Goal: Task Accomplishment & Management: Complete application form

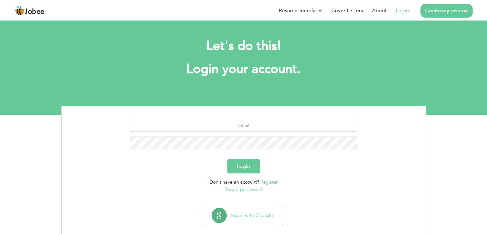
click at [434, 10] on link "Create my resume" at bounding box center [447, 11] width 52 height 14
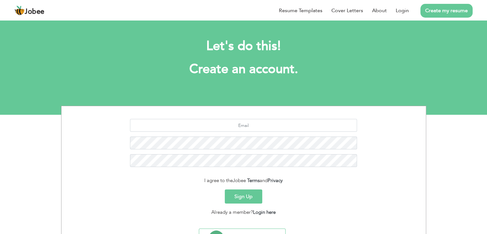
click at [249, 200] on button "Sign Up" at bounding box center [243, 196] width 37 height 14
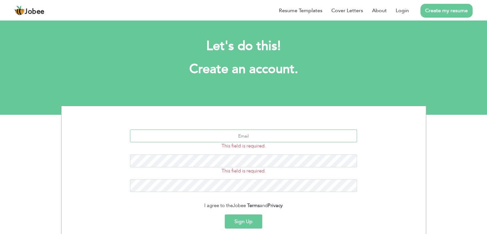
click at [251, 134] on input "text" at bounding box center [243, 135] width 227 height 13
type input "[EMAIL_ADDRESS][DOMAIN_NAME]"
click at [241, 225] on button "Sign Up" at bounding box center [243, 221] width 37 height 14
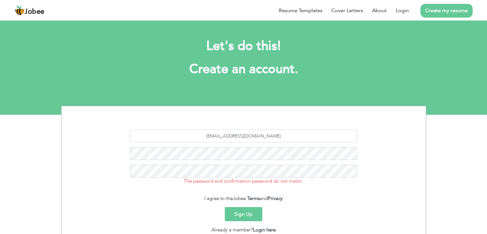
click at [246, 218] on button "Sign Up" at bounding box center [243, 214] width 37 height 14
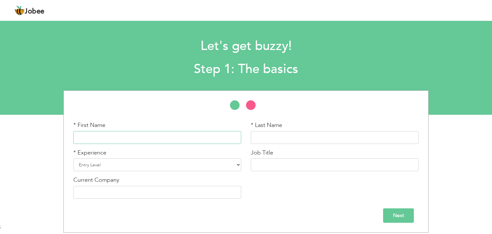
click at [190, 138] on input "text" at bounding box center [157, 137] width 168 height 13
click at [161, 141] on input "text" at bounding box center [157, 137] width 168 height 13
type input "[PERSON_NAME]"
type input "Hussain"
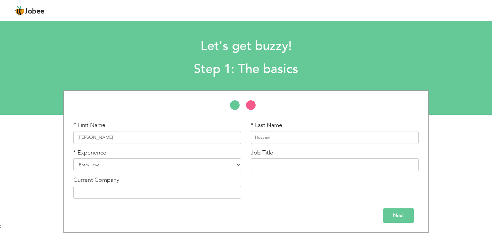
click at [396, 214] on input "Next" at bounding box center [398, 215] width 31 height 14
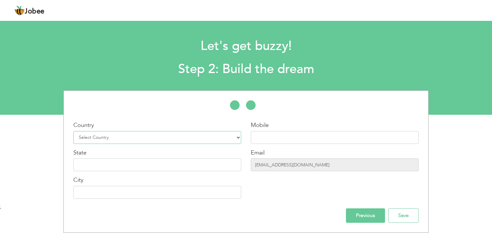
click at [188, 131] on select "Select Country Afghanistan Albania Algeria American Samoa Andorra Angola Anguil…" at bounding box center [157, 137] width 168 height 13
select select "166"
click at [73, 131] on select "Select Country Afghanistan Albania Algeria American Samoa Andorra Angola Anguil…" at bounding box center [157, 137] width 168 height 13
click at [260, 135] on input "text" at bounding box center [335, 137] width 168 height 13
type input "03062805295"
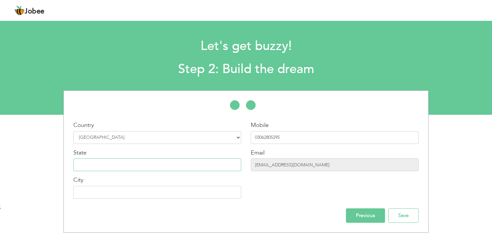
click at [201, 163] on input "text" at bounding box center [157, 164] width 168 height 13
type input "Sindh"
type input "[GEOGRAPHIC_DATA]"
click at [397, 218] on input "Save" at bounding box center [403, 215] width 30 height 14
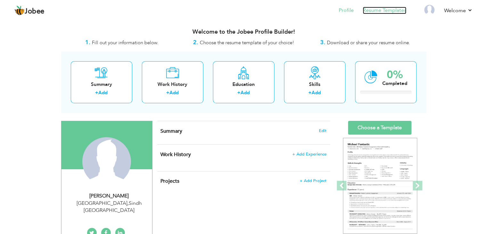
click at [393, 11] on link "Resume Templates" at bounding box center [385, 10] width 44 height 7
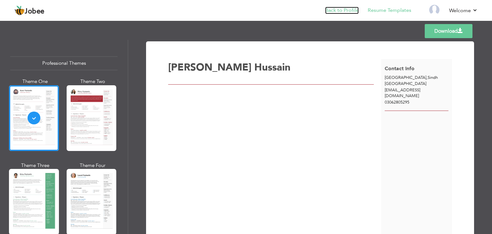
click at [343, 12] on link "Back to Profile" at bounding box center [342, 10] width 34 height 7
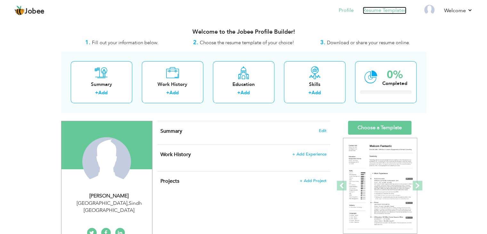
click at [377, 13] on link "Resume Templates" at bounding box center [385, 10] width 44 height 7
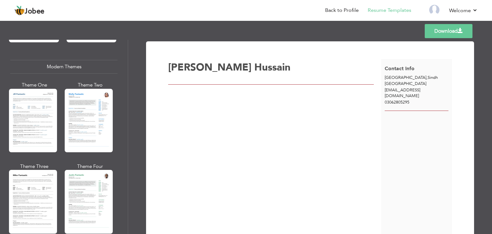
scroll to position [279, 0]
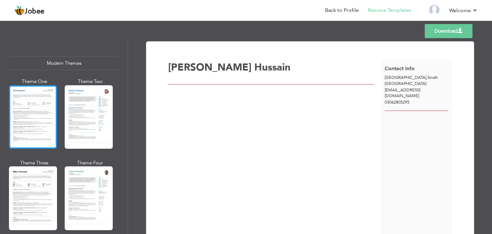
click at [22, 105] on div at bounding box center [33, 116] width 48 height 63
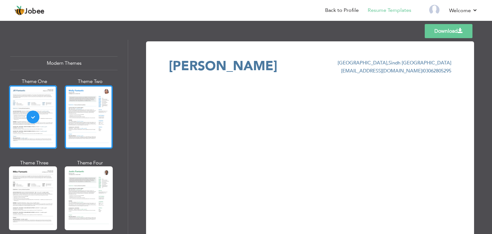
click at [67, 117] on div at bounding box center [89, 116] width 48 height 63
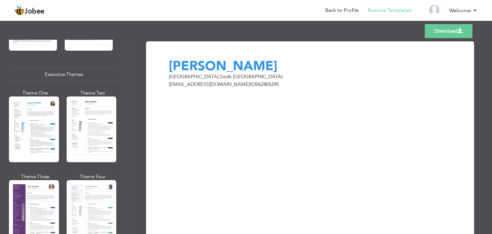
scroll to position [462, 0]
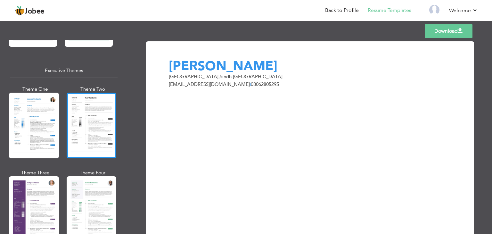
click at [99, 130] on div at bounding box center [92, 126] width 50 height 66
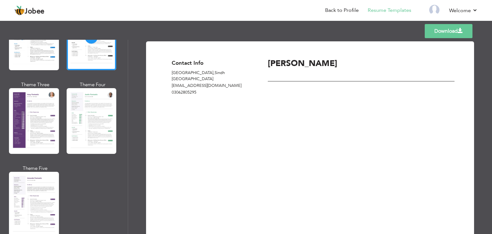
scroll to position [554, 0]
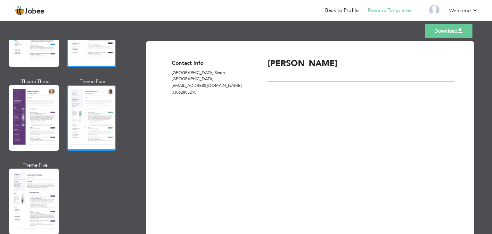
click at [100, 110] on div at bounding box center [92, 118] width 50 height 66
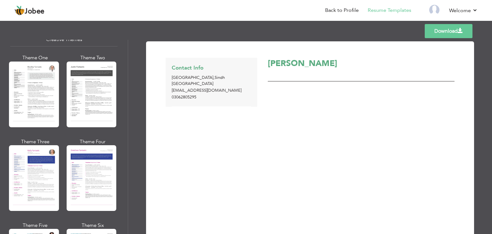
scroll to position [778, 0]
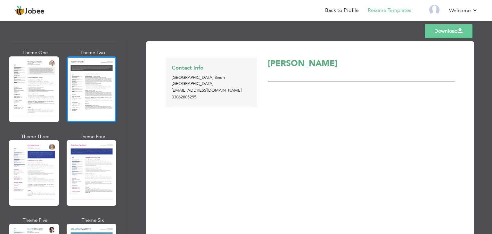
click at [112, 106] on div at bounding box center [92, 89] width 50 height 66
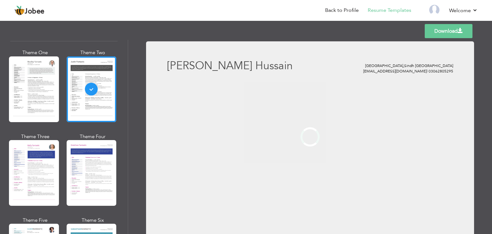
click at [50, 81] on div at bounding box center [34, 89] width 50 height 66
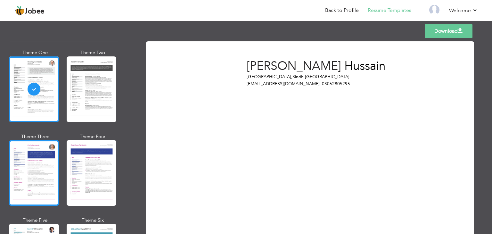
click at [34, 157] on div at bounding box center [34, 173] width 50 height 66
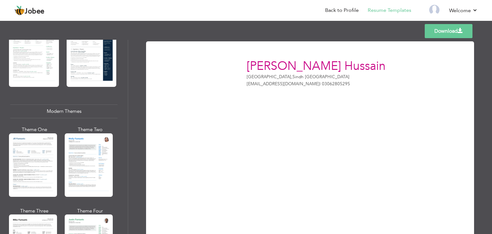
scroll to position [229, 0]
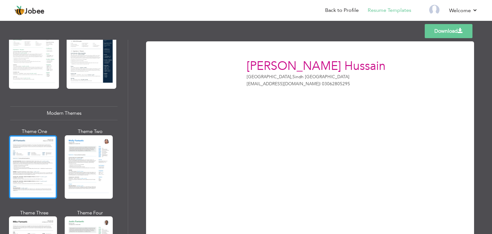
click at [39, 150] on div at bounding box center [33, 166] width 48 height 63
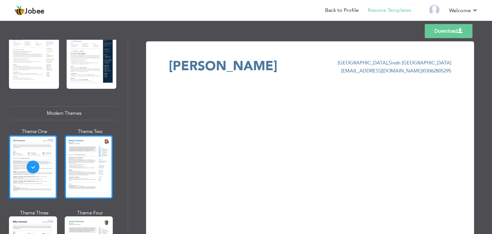
click at [84, 159] on div at bounding box center [89, 166] width 48 height 63
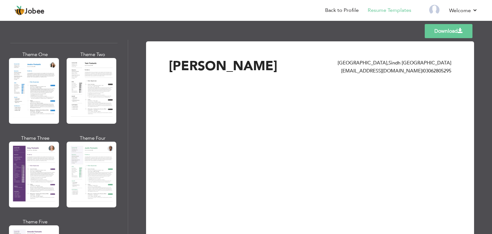
scroll to position [505, 0]
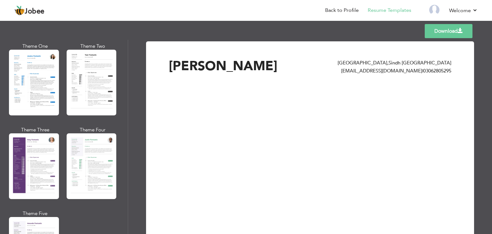
click at [133, 139] on div "Download Samira Hussain Karachi , Sindh Pakistan semiramoiz@gmail.com | 0306280…" at bounding box center [310, 137] width 364 height 194
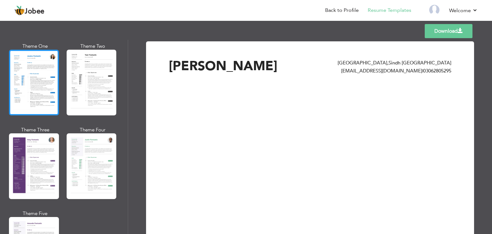
click at [36, 87] on div at bounding box center [34, 83] width 50 height 66
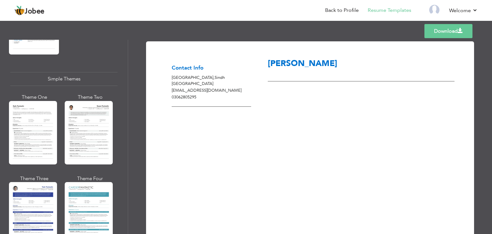
scroll to position [1112, 0]
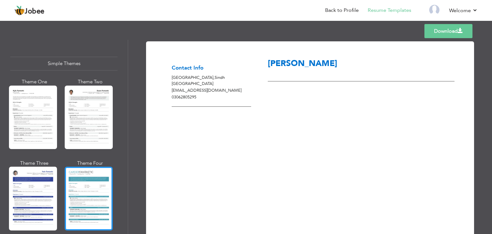
click at [94, 200] on div at bounding box center [89, 198] width 48 height 63
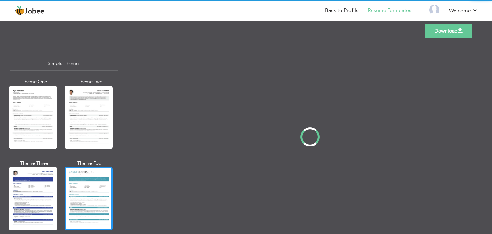
scroll to position [1112, 0]
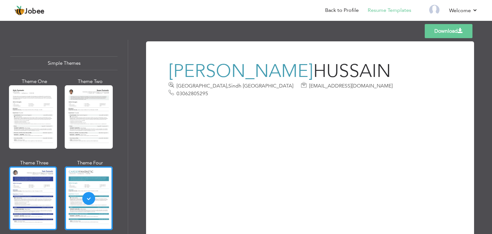
click at [45, 189] on div at bounding box center [33, 197] width 48 height 63
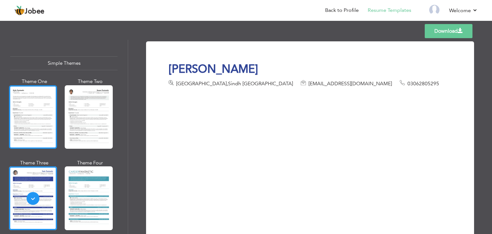
click at [23, 119] on div at bounding box center [33, 116] width 48 height 63
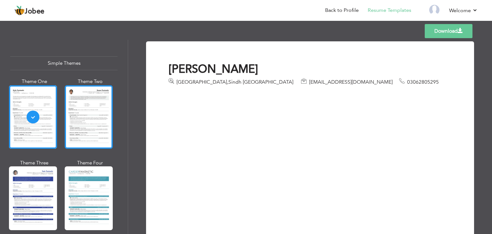
click at [84, 105] on div at bounding box center [89, 116] width 48 height 63
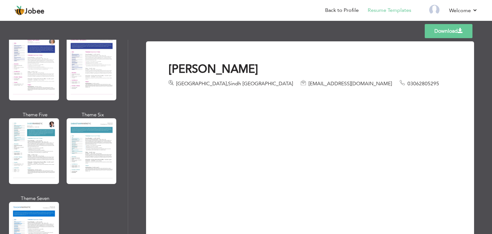
scroll to position [878, 0]
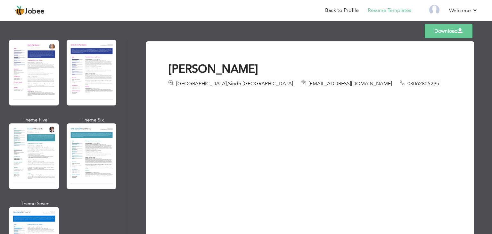
drag, startPoint x: 125, startPoint y: 180, endPoint x: 118, endPoint y: 166, distance: 15.8
click at [118, 166] on div "Professional Themes Theme One Theme Two Theme Three Theme Six" at bounding box center [64, 137] width 128 height 194
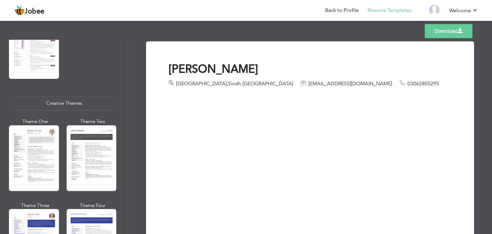
scroll to position [702, 0]
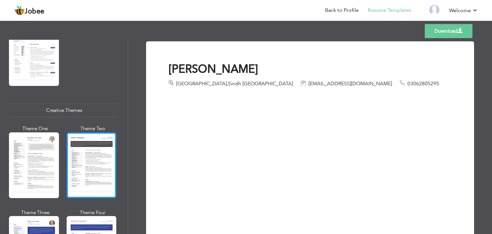
click at [99, 157] on div at bounding box center [92, 165] width 50 height 66
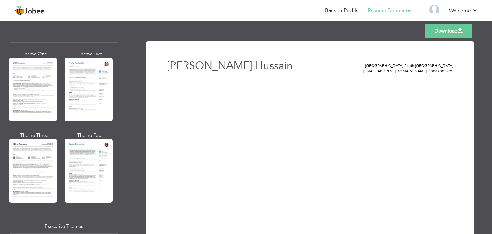
scroll to position [297, 0]
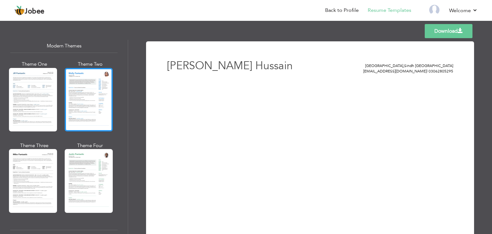
click at [97, 95] on div at bounding box center [89, 99] width 48 height 63
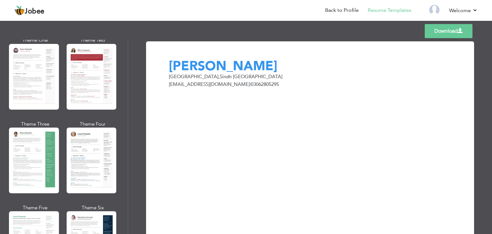
scroll to position [38, 0]
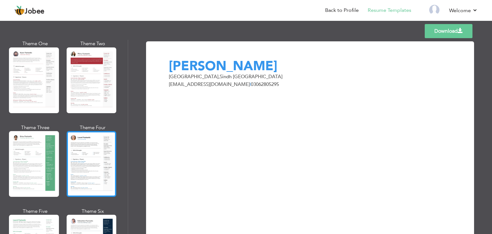
click at [95, 141] on div at bounding box center [92, 164] width 50 height 66
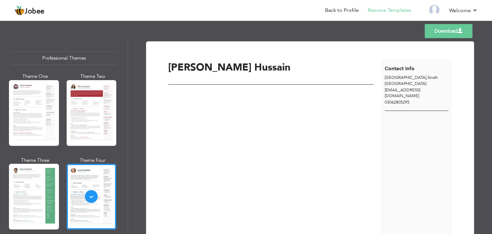
scroll to position [0, 0]
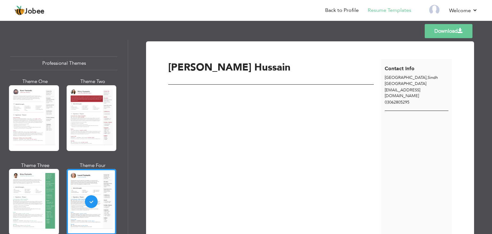
drag, startPoint x: 124, startPoint y: 57, endPoint x: 127, endPoint y: 64, distance: 7.4
click at [127, 64] on div "Professional Themes Theme One Theme Two Theme Three Theme Six" at bounding box center [64, 137] width 128 height 194
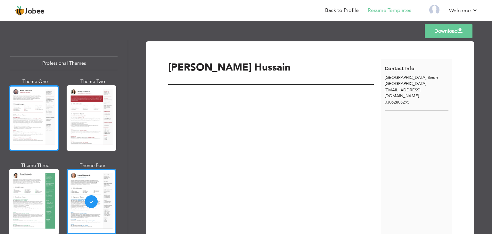
click at [44, 124] on div at bounding box center [34, 118] width 50 height 66
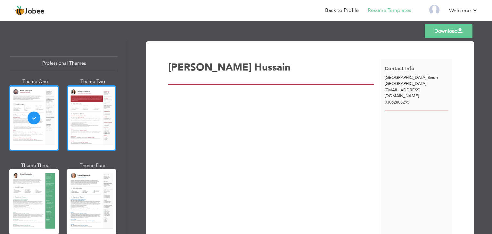
click at [97, 109] on div at bounding box center [92, 118] width 50 height 66
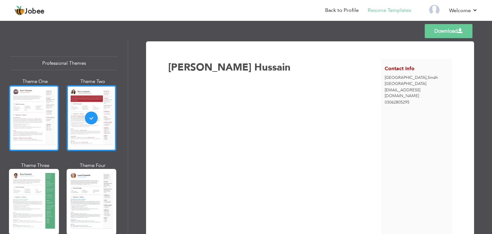
click at [41, 114] on div at bounding box center [34, 118] width 50 height 66
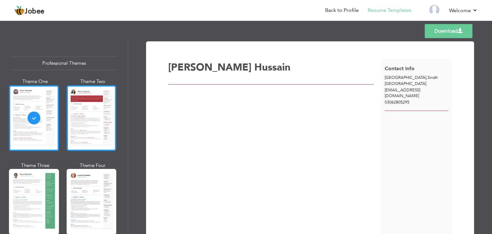
click at [86, 112] on div at bounding box center [92, 118] width 50 height 66
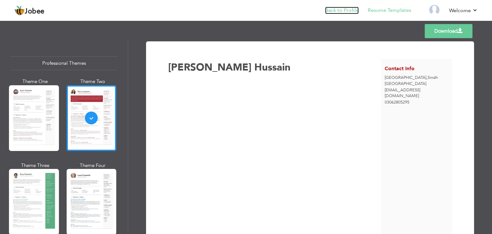
click at [340, 12] on link "Back to Profile" at bounding box center [342, 10] width 34 height 7
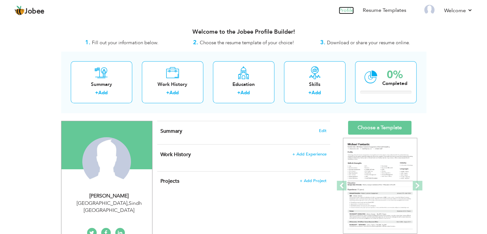
click at [341, 12] on link "Profile" at bounding box center [346, 10] width 15 height 7
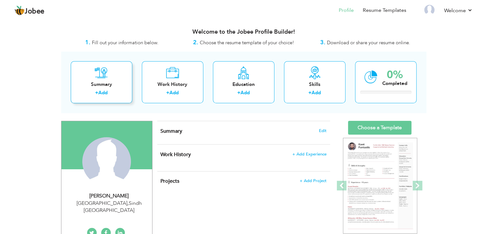
click at [102, 89] on div "Summary + Add" at bounding box center [101, 82] width 61 height 42
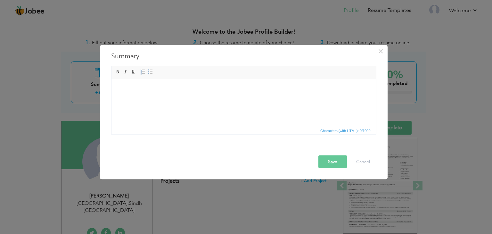
click at [121, 90] on body at bounding box center [244, 88] width 252 height 7
click at [124, 97] on html at bounding box center [243, 88] width 265 height 20
click at [121, 96] on html at bounding box center [243, 88] width 265 height 20
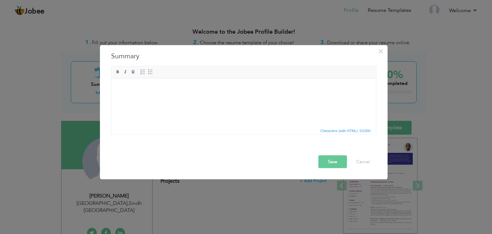
click at [252, 98] on html at bounding box center [243, 88] width 265 height 20
click at [158, 91] on html at bounding box center [243, 88] width 265 height 20
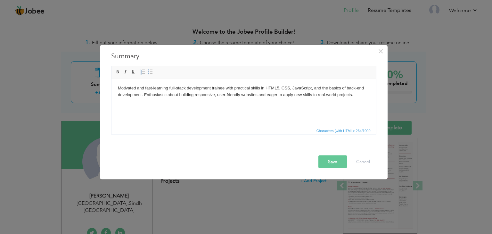
click at [332, 159] on button "Save" at bounding box center [332, 161] width 29 height 13
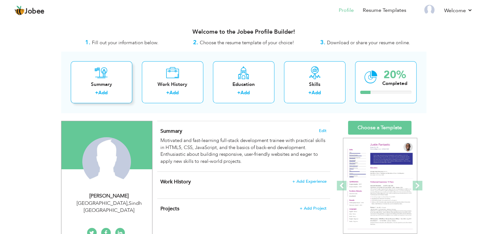
click at [125, 86] on div "Summary" at bounding box center [101, 84] width 51 height 7
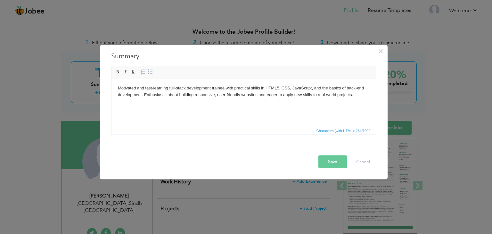
click at [215, 104] on html "Motivated and fast-learning full-stack development trainee with practical skill…" at bounding box center [243, 91] width 265 height 26
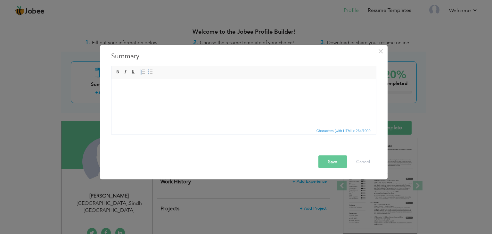
drag, startPoint x: 184, startPoint y: 81, endPoint x: 186, endPoint y: 87, distance: 6.3
click at [186, 87] on html at bounding box center [243, 88] width 265 height 20
click at [186, 87] on body at bounding box center [244, 88] width 252 height 7
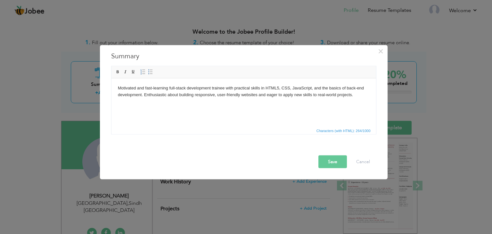
click at [329, 163] on button "Save" at bounding box center [332, 161] width 29 height 13
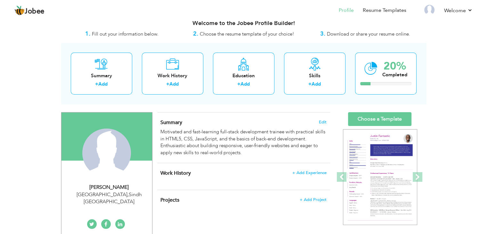
scroll to position [7, 0]
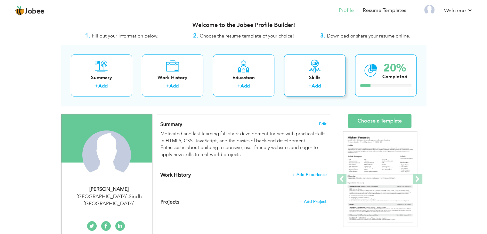
click at [315, 74] on div "Skills" at bounding box center [314, 77] width 51 height 7
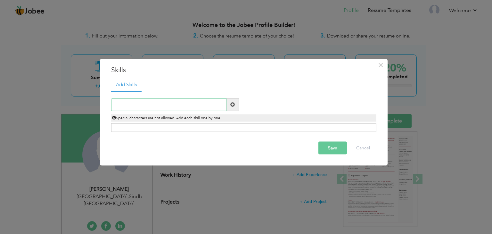
click at [119, 104] on input "text" at bounding box center [168, 104] width 115 height 13
click at [121, 108] on input "text" at bounding box center [168, 104] width 115 height 13
paste input "HTML5 & CSS3 (in training)"
type input "HTML5 & CSS3 (in training)"
click at [232, 105] on span at bounding box center [232, 104] width 4 height 4
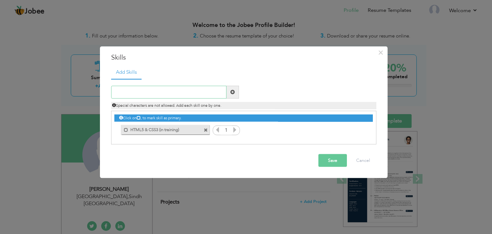
click at [113, 91] on input "text" at bounding box center [168, 92] width 115 height 13
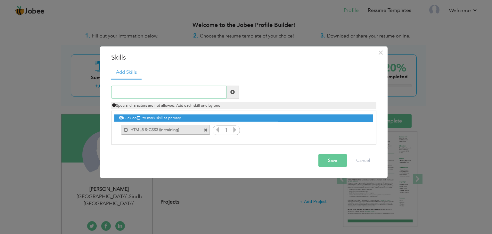
click at [115, 93] on input "text" at bounding box center [168, 92] width 115 height 13
paste input "Basic JavaScript (in training)"
type input "Basic JavaScript (in training)"
click at [233, 91] on span at bounding box center [232, 92] width 4 height 4
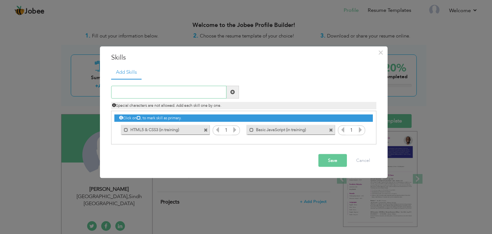
click at [116, 94] on input "text" at bounding box center [168, 92] width 115 height 13
click at [115, 89] on input "text" at bounding box center [168, 92] width 115 height 13
paste input "Responsive Web Design"
type input "Responsive Web Design"
click at [230, 94] on span at bounding box center [232, 92] width 4 height 4
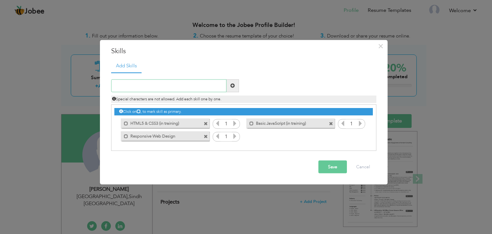
click at [116, 85] on input "text" at bounding box center [168, 85] width 115 height 13
paste input "Digital Marketing & Meta Ads Campaigns"
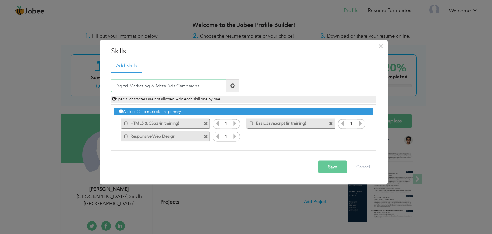
type input "Digital Marketing & Meta Ads Campaigns"
click at [232, 85] on span at bounding box center [232, 85] width 4 height 4
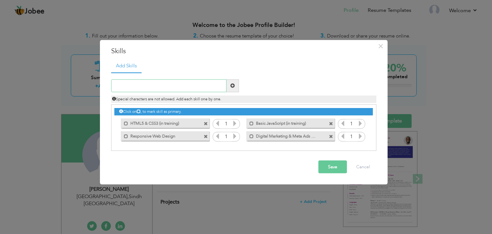
click at [115, 85] on input "text" at bounding box center [168, 85] width 115 height 13
paste input "• Content Creation & Video Editing (YouTube & TikT"
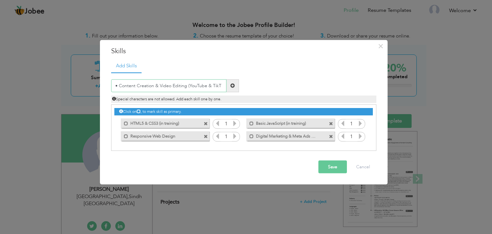
click at [217, 87] on input "• Content Creation & Video Editing (YouTube & TikT" at bounding box center [168, 85] width 115 height 13
type input "• Content Creation & Video Editing (YouTube & TikT"
click at [231, 86] on span at bounding box center [232, 85] width 4 height 4
click at [116, 86] on input "text" at bounding box center [168, 85] width 115 height 13
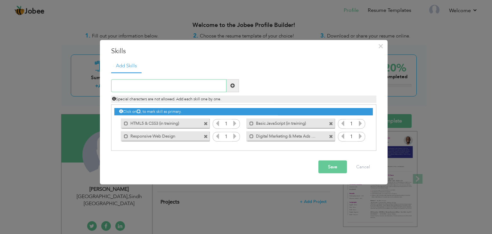
paste input "• Content Creation & Video Editing (YouTube & TikT"
type input "•"
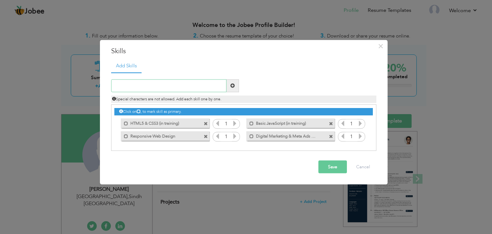
click at [119, 85] on input "text" at bounding box center [168, 85] width 115 height 13
paste input "Content Creation & Video Editing (On YouTube & Tik"
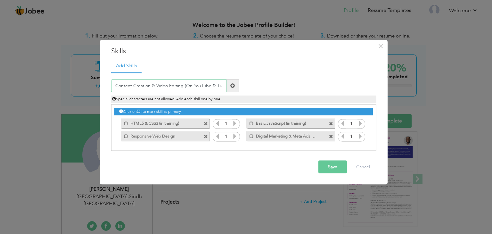
type input "Content Creation & Video Editing (On YouTube & Tik"
click at [232, 85] on span at bounding box center [232, 85] width 4 height 4
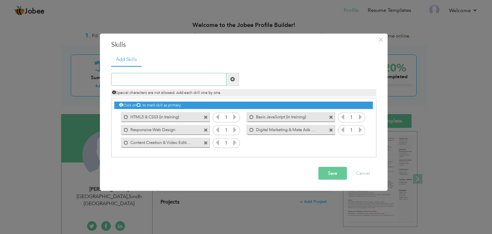
click at [117, 79] on input "text" at bounding box center [168, 79] width 115 height 13
paste input "Audience Engagement & Social Media Strategy"
type input "Audience Engagement & Social Media Strategy"
click at [233, 78] on span at bounding box center [232, 79] width 4 height 4
click at [118, 80] on input "text" at bounding box center [168, 79] width 115 height 13
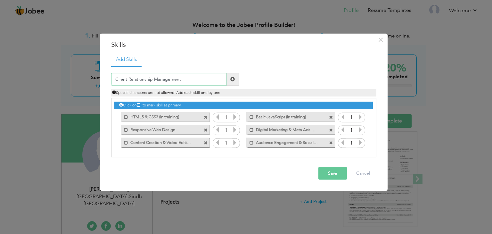
type input "Client Relationship Management"
click at [233, 79] on span at bounding box center [232, 79] width 4 height 4
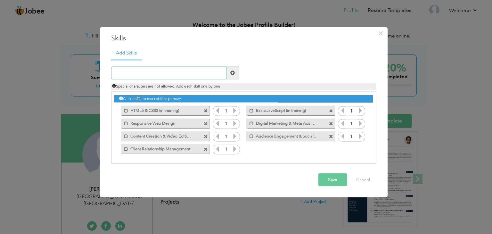
click at [117, 75] on input "text" at bounding box center [168, 72] width 115 height 13
type input "Sales Negotiation & Lead Generation"
click at [233, 72] on span at bounding box center [232, 72] width 4 height 4
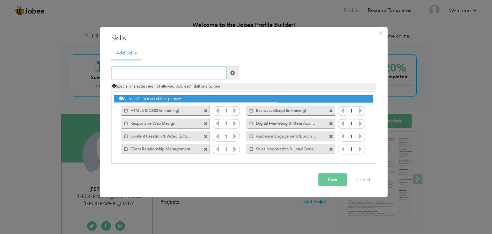
click at [115, 74] on input "text" at bounding box center [168, 72] width 115 height 13
click at [120, 72] on input "REsearch" at bounding box center [168, 72] width 115 height 13
click at [133, 73] on input "Research" at bounding box center [168, 72] width 115 height 13
type input "Research & Presentation Skills (Food & Nutrition)"
click at [232, 73] on span at bounding box center [232, 72] width 4 height 4
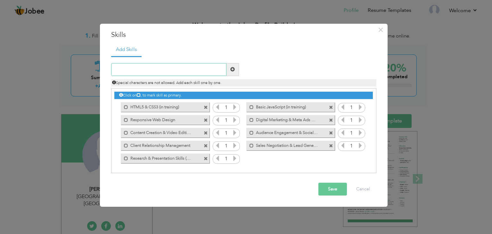
click at [117, 66] on input "text" at bounding box center [168, 69] width 115 height 13
type input "Team Collaboration & Time Management"
click at [233, 70] on span at bounding box center [232, 69] width 4 height 4
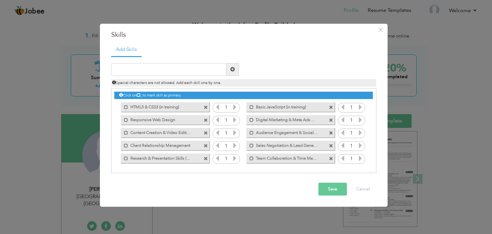
click at [218, 102] on div "Click on , to mark skill as primary. Mark as primary skill. HTML5 & CSS3 (in tr…" at bounding box center [243, 126] width 258 height 76
click at [331, 190] on button "Save" at bounding box center [332, 189] width 29 height 13
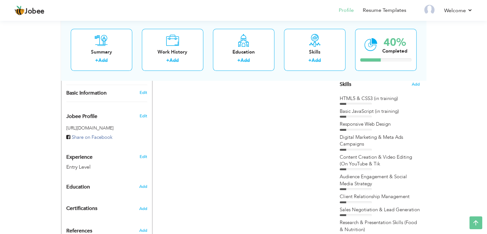
scroll to position [167, 0]
click at [371, 226] on div "Research & Presentation Skills (Food & Nutrition)" at bounding box center [380, 225] width 80 height 14
click at [365, 225] on div "Research & Presentation Skills (Food & Nutrition)" at bounding box center [380, 225] width 80 height 14
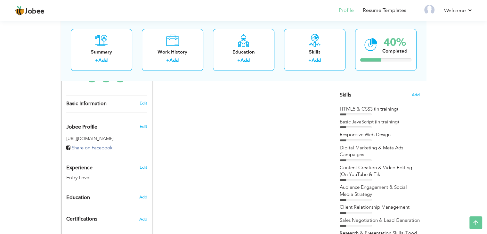
scroll to position [154, 0]
click at [416, 95] on span "Add" at bounding box center [416, 96] width 8 height 6
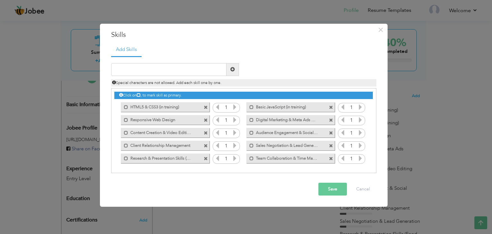
click at [172, 156] on label "Research & Presentation Skills (Food & Nutrition)" at bounding box center [160, 157] width 65 height 8
click at [195, 159] on div "Unmark as primary skill." at bounding box center [165, 158] width 88 height 10
click at [204, 158] on span at bounding box center [206, 159] width 4 height 4
click at [122, 69] on input "text" at bounding box center [168, 69] width 115 height 13
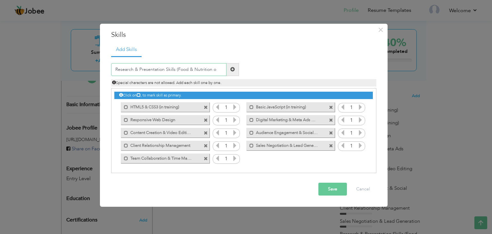
click at [177, 69] on input "Research & Presentation Skills (Food & Nutrition o" at bounding box center [168, 69] width 115 height 13
click at [177, 69] on input "Research & Presentation Skills Food & Nutrition o" at bounding box center [168, 69] width 115 height 13
click at [214, 69] on input "Research & Presentation Skills (Food & Nutrition o" at bounding box center [168, 69] width 115 height 13
type input "Research & Presentation Skills (Food & Nutrition)"
click at [331, 188] on button "Save" at bounding box center [332, 189] width 29 height 13
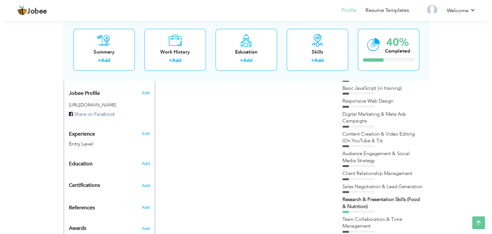
scroll to position [187, 0]
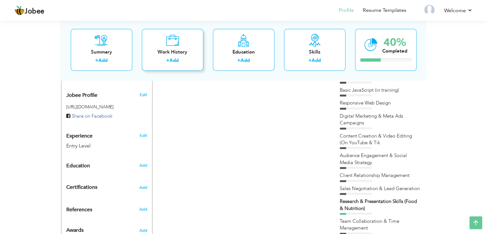
click at [173, 56] on div "Work History + Add" at bounding box center [172, 50] width 61 height 42
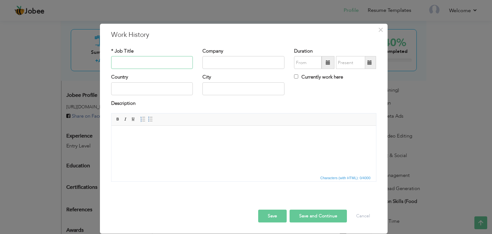
click at [126, 63] on input "text" at bounding box center [152, 62] width 82 height 13
click at [176, 61] on input "Content Creator (Dubai RealEState" at bounding box center [152, 62] width 82 height 13
click at [174, 64] on input "Content Creator (Dubai RealEstate" at bounding box center [152, 62] width 82 height 13
click at [174, 62] on input "Content Creator (Dubai Realestate" at bounding box center [152, 62] width 82 height 13
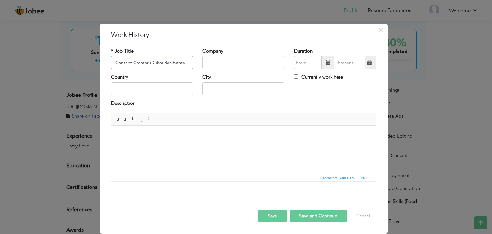
click at [171, 64] on input "Content Creator (Dubai RealEstate" at bounding box center [152, 62] width 82 height 13
click at [185, 62] on input "Content Creator (Dubai Real Estate" at bounding box center [152, 62] width 82 height 13
type input "Content Creator (Dubai Real Estate)"
click at [116, 91] on input "text" at bounding box center [152, 88] width 82 height 13
type input "[GEOGRAPHIC_DATA]"
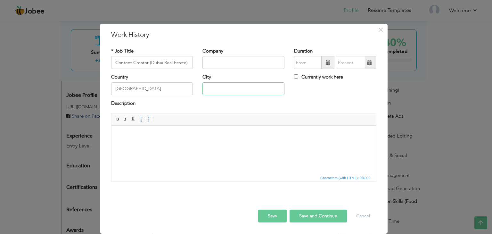
type input "[GEOGRAPHIC_DATA]"
click at [133, 87] on input "[GEOGRAPHIC_DATA]" at bounding box center [152, 88] width 82 height 13
click at [133, 87] on input "[GEOGRAPHIC_DATA] (Remotely Accessing" at bounding box center [152, 88] width 82 height 13
click at [175, 88] on input "[GEOGRAPHIC_DATA] (Remotely Accessing" at bounding box center [152, 88] width 82 height 13
type input "[GEOGRAPHIC_DATA]"
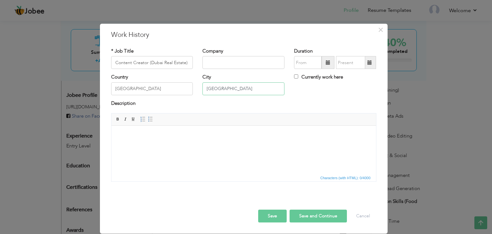
click at [225, 88] on input "[GEOGRAPHIC_DATA]" at bounding box center [243, 88] width 82 height 13
type input "[GEOGRAPHIC_DATA]"
click at [188, 62] on input "Content Creator (Dubai Real Estate)" at bounding box center [152, 62] width 82 height 13
type input "Content Creator"
click at [207, 63] on input "text" at bounding box center [243, 62] width 82 height 13
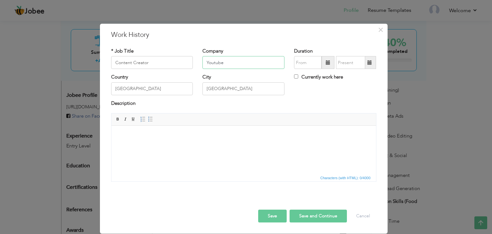
click at [217, 65] on input "Youtube" at bounding box center [243, 62] width 82 height 13
click at [212, 64] on input "Youtube" at bounding box center [243, 62] width 82 height 13
click at [215, 62] on input "Youtube" at bounding box center [243, 62] width 82 height 13
type input "YouTube"
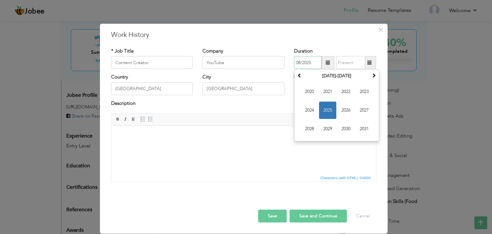
click at [300, 63] on input "08/2025" at bounding box center [308, 62] width 28 height 13
type input "07/2025"
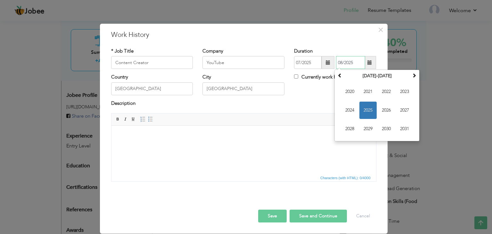
click at [349, 63] on input "08/2025" at bounding box center [350, 62] width 29 height 13
click at [368, 111] on span "2025" at bounding box center [367, 110] width 17 height 17
click at [406, 110] on span "Aug" at bounding box center [404, 110] width 17 height 17
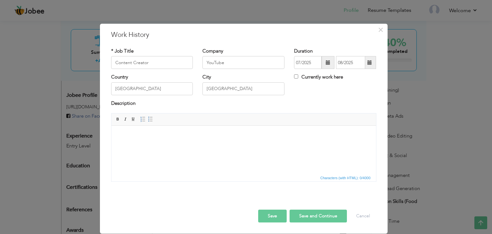
click at [370, 61] on span at bounding box center [369, 62] width 4 height 4
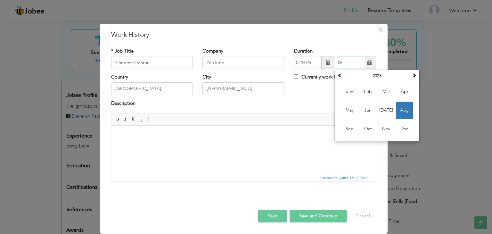
type input "0"
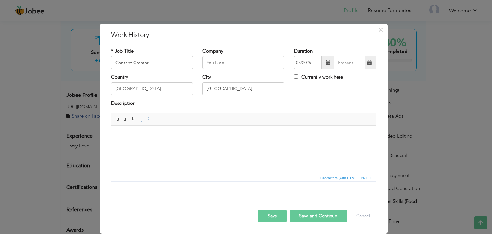
click at [301, 115] on span "Editor toolbars Basic Styles Bold Italic Underline Paragraph Insert/Remove Numb…" at bounding box center [243, 119] width 265 height 12
click at [296, 76] on input "Currently work here" at bounding box center [296, 76] width 4 height 4
checkbox input "true"
click at [120, 138] on body at bounding box center [244, 135] width 252 height 7
click at [184, 135] on body "Content Creator (Dubai Real Estate)- Accessing Remotely" at bounding box center [244, 135] width 252 height 7
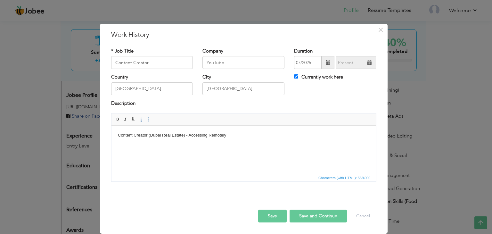
click at [226, 135] on body "Content Creator (Dubai Real Estate) - Accessing Remotely" at bounding box center [244, 135] width 252 height 7
click at [114, 135] on html "Content Creator (Dubai Real Estate) - Accessing Remotely Dubai Properties in or…" at bounding box center [243, 136] width 265 height 20
click at [149, 121] on span at bounding box center [150, 119] width 5 height 5
click at [161, 143] on li "Content Creator (Dubai Real Estate) - Accessing Remotely Dubai Properties in or…" at bounding box center [243, 138] width 226 height 13
click at [128, 134] on ul "Content Creator (Dubai Real Estate) - Accessing Remotely Dubai Properties in or…" at bounding box center [244, 138] width 252 height 13
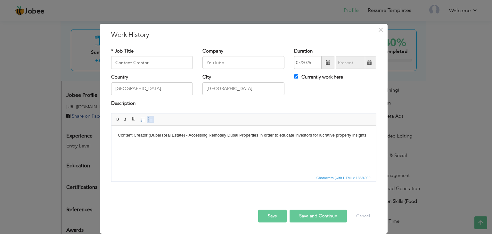
click at [149, 121] on span at bounding box center [150, 119] width 5 height 5
click at [161, 143] on li "Content Creator (Dubai Real Estate) - Accessing Remotely Dubai Properties in or…" at bounding box center [243, 138] width 226 height 13
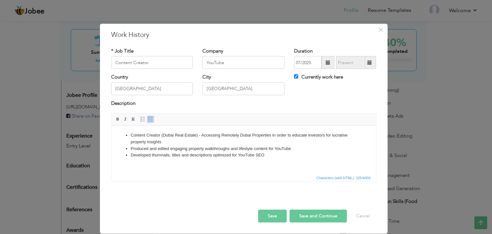
click at [313, 217] on button "Save and Continue" at bounding box center [318, 215] width 57 height 13
checkbox input "false"
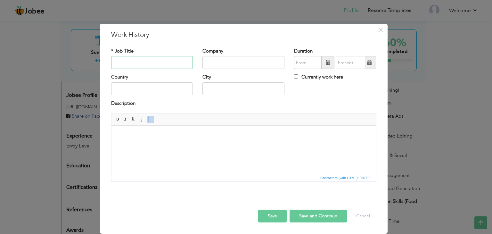
click at [118, 62] on input "text" at bounding box center [152, 62] width 82 height 13
type input "Content Creator (Food & Nutrition)"
click at [116, 89] on input "text" at bounding box center [152, 88] width 82 height 13
type input "[GEOGRAPHIC_DATA]"
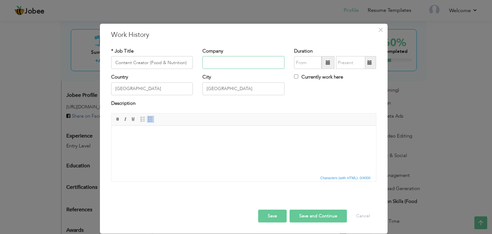
click at [206, 63] on input "text" at bounding box center [243, 62] width 82 height 13
type input "YouTube"
click at [301, 62] on input "text" at bounding box center [308, 62] width 28 height 13
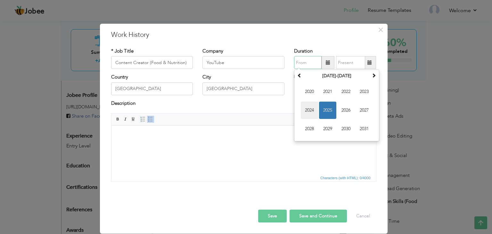
click at [313, 112] on span "2024" at bounding box center [309, 110] width 17 height 17
click at [327, 94] on span "Feb" at bounding box center [327, 91] width 17 height 17
type input "02/2024"
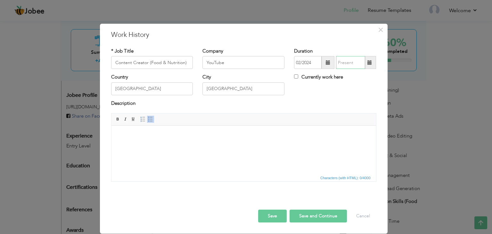
type input "08/2025"
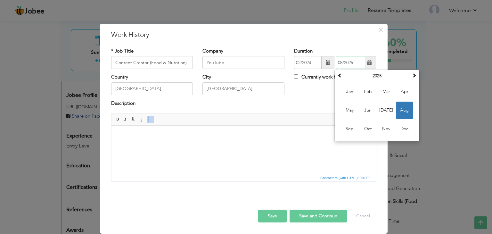
click at [346, 63] on input "08/2025" at bounding box center [350, 62] width 29 height 13
click at [405, 110] on span "Aug" at bounding box center [404, 110] width 17 height 17
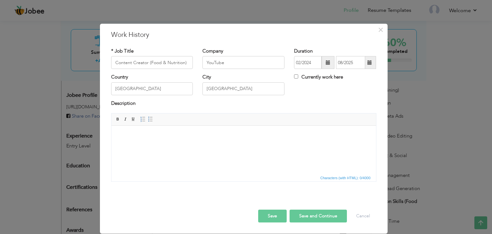
click at [122, 134] on body at bounding box center [244, 135] width 252 height 7
click at [151, 119] on span at bounding box center [150, 119] width 5 height 5
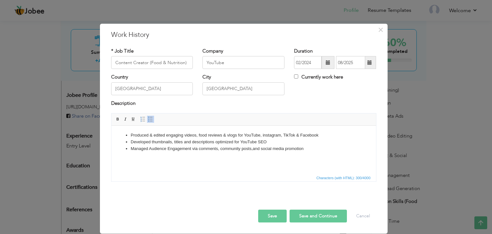
click at [313, 218] on button "Save and Continue" at bounding box center [318, 215] width 57 height 13
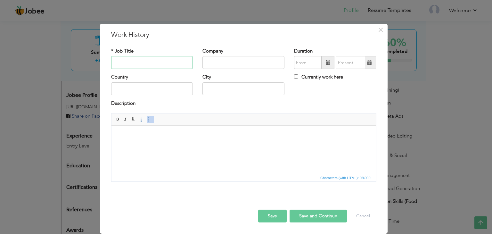
click at [122, 57] on input "text" at bounding box center [152, 62] width 82 height 13
type input "Counselor"
click at [119, 88] on input "text" at bounding box center [152, 88] width 82 height 13
type input "[GEOGRAPHIC_DATA]"
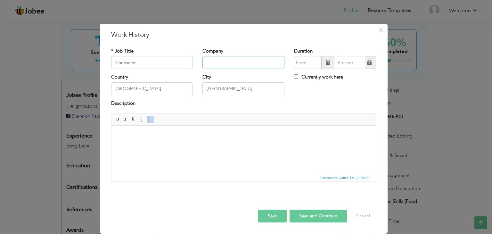
click at [209, 61] on input "text" at bounding box center [243, 62] width 82 height 13
type input "Smart College"
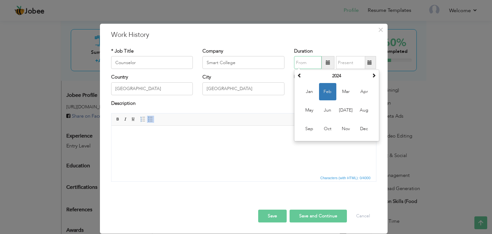
click at [315, 64] on input "text" at bounding box center [308, 62] width 28 height 13
click at [364, 109] on span "Aug" at bounding box center [364, 110] width 17 height 17
click at [313, 61] on input "08/2024" at bounding box center [308, 62] width 28 height 13
click at [313, 60] on input "08/2024" at bounding box center [308, 62] width 28 height 13
type input "08/2019"
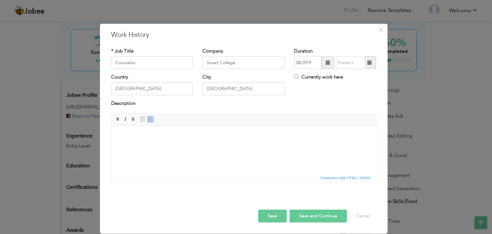
click at [283, 120] on span "Editor toolbars Basic Styles Bold Italic Underline Paragraph Insert/Remove Numb…" at bounding box center [243, 119] width 265 height 12
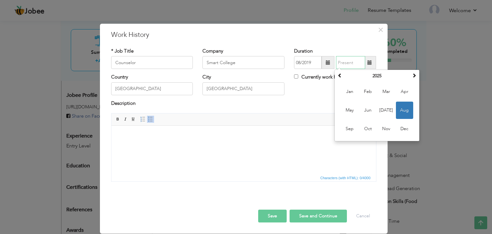
click at [345, 62] on input "text" at bounding box center [350, 62] width 29 height 13
click at [405, 107] on span "Aug" at bounding box center [404, 110] width 17 height 17
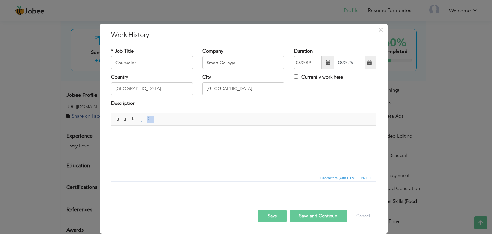
click at [356, 62] on input "08/2025" at bounding box center [350, 62] width 29 height 13
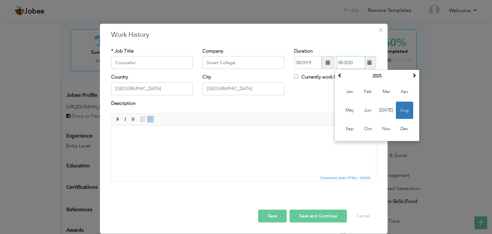
click at [403, 113] on span "Aug" at bounding box center [404, 110] width 17 height 17
type input "08/2025"
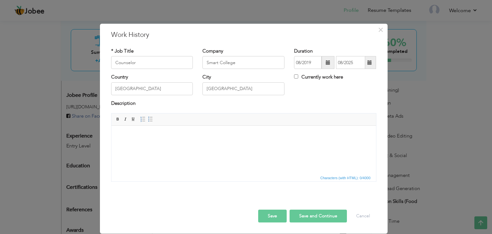
click at [127, 129] on html at bounding box center [243, 136] width 265 height 20
click at [148, 120] on span at bounding box center [150, 119] width 5 height 5
drag, startPoint x: 219, startPoint y: 157, endPoint x: 215, endPoint y: 157, distance: 3.8
click at [215, 145] on html "Guided students in course selection, admission process, and career pathways" at bounding box center [243, 136] width 265 height 20
click at [227, 145] on html "Guided students in course selection, admission process, and career pathways" at bounding box center [243, 136] width 265 height 20
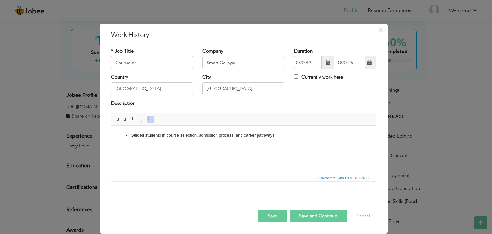
click at [274, 134] on li "Guided students in course selection, admission process, and career pathways" at bounding box center [243, 135] width 226 height 7
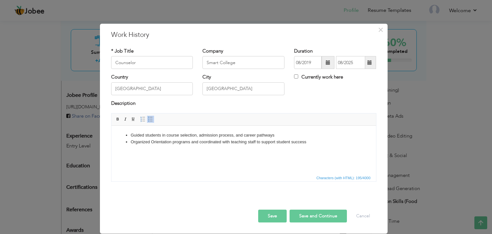
click at [313, 217] on button "Save and Continue" at bounding box center [318, 215] width 57 height 13
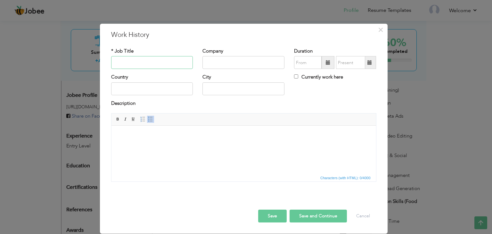
click at [122, 64] on input "text" at bounding box center [152, 62] width 82 height 13
type input "Dubai Properties Consultancy"
click at [118, 89] on input "text" at bounding box center [152, 88] width 82 height 13
type input "[GEOGRAPHIC_DATA]"
click at [206, 63] on input "text" at bounding box center [243, 62] width 82 height 13
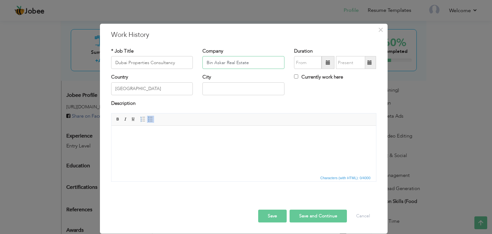
type input "Bin Askar Real Estate"
click at [205, 85] on input "text" at bounding box center [243, 88] width 82 height 13
type input "Sharjah"
click at [328, 62] on span at bounding box center [328, 62] width 4 height 4
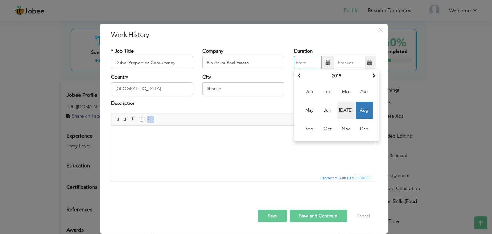
click at [347, 110] on span "[DATE]" at bounding box center [345, 110] width 17 height 17
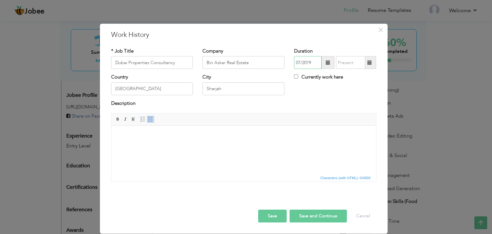
click at [315, 60] on input "07/2019" at bounding box center [308, 62] width 28 height 13
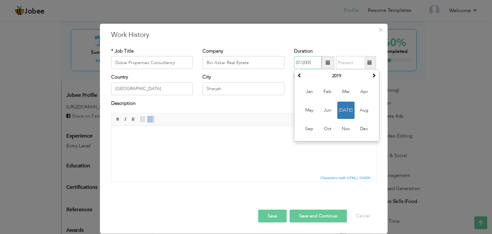
type input "07/2005"
click at [338, 61] on input "text" at bounding box center [350, 62] width 29 height 13
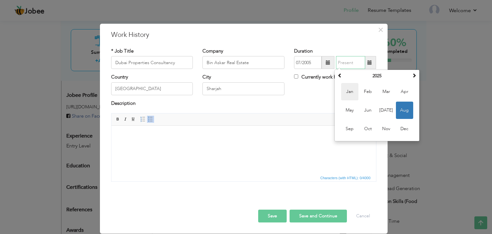
click at [351, 93] on span "Jan" at bounding box center [349, 91] width 17 height 17
click at [356, 63] on input "01/2025" at bounding box center [350, 62] width 29 height 13
type input "01/2007"
click at [300, 109] on div "Description" at bounding box center [243, 106] width 275 height 13
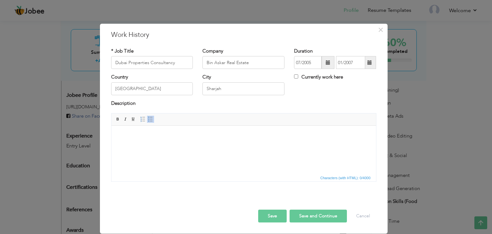
click at [149, 119] on span at bounding box center [150, 119] width 5 height 5
click at [183, 135] on li "Dealt in Leasing as well as off-plan projects" at bounding box center [243, 135] width 226 height 7
click at [132, 142] on li at bounding box center [243, 142] width 226 height 7
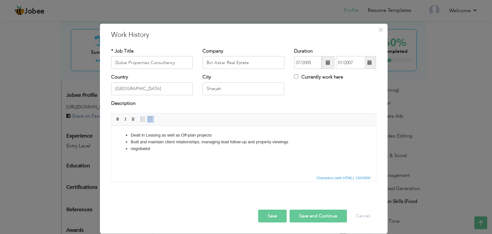
click at [133, 148] on li "negotiated" at bounding box center [243, 148] width 226 height 7
click at [152, 147] on li "Negotiated" at bounding box center [243, 148] width 226 height 7
click at [326, 214] on button "Save and Continue" at bounding box center [318, 215] width 57 height 13
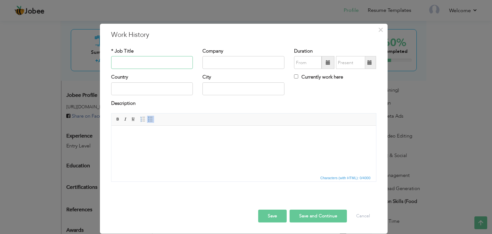
click at [123, 62] on input "text" at bounding box center [152, 62] width 82 height 13
type input "Counselor"
click at [119, 87] on input "text" at bounding box center [152, 88] width 82 height 13
type input "[GEOGRAPHIC_DATA]"
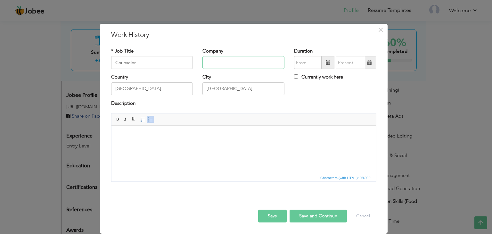
click at [215, 63] on input "text" at bounding box center [243, 62] width 82 height 13
type input "Noor College (Computer Institute)"
click at [298, 61] on input "text" at bounding box center [308, 62] width 28 height 13
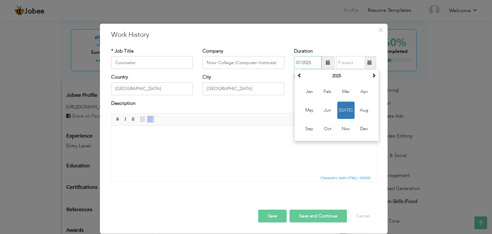
click at [311, 61] on input "07/2025" at bounding box center [308, 62] width 28 height 13
type input "07/2003"
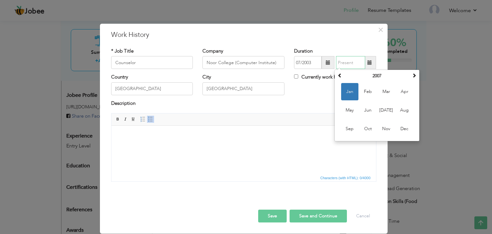
click at [344, 61] on input "text" at bounding box center [350, 62] width 29 height 13
click at [387, 110] on span "[DATE]" at bounding box center [386, 110] width 17 height 17
click at [353, 62] on input "07/2007" at bounding box center [350, 62] width 29 height 13
click at [348, 94] on span "Jan" at bounding box center [349, 91] width 17 height 17
type input "01/2007"
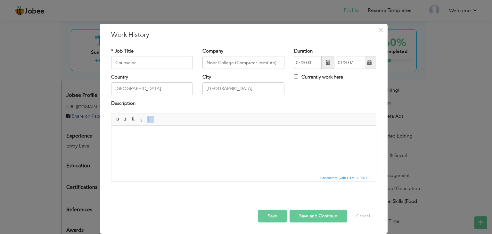
click at [119, 139] on html at bounding box center [243, 136] width 265 height 20
click at [151, 120] on span at bounding box center [150, 119] width 5 height 5
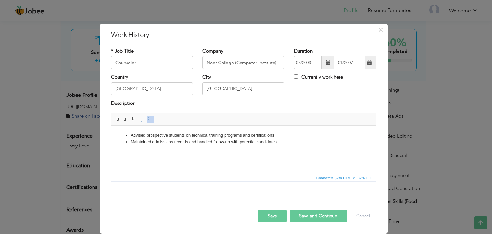
click at [173, 142] on li "Maintained admissions records and handled follow-up with potential candidates" at bounding box center [243, 142] width 226 height 7
click at [310, 215] on button "Save and Continue" at bounding box center [318, 215] width 57 height 13
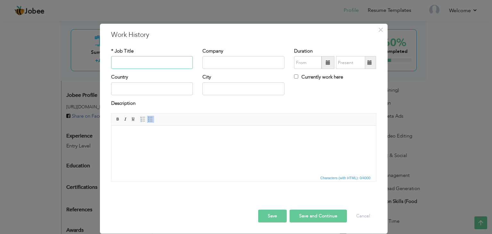
click at [118, 63] on input "text" at bounding box center [152, 62] width 82 height 13
type input "Class Teacher"
click at [116, 90] on input "text" at bounding box center [152, 88] width 82 height 13
click at [126, 88] on input "SaudiArabia" at bounding box center [152, 88] width 82 height 13
click at [136, 90] on input "Saud iArabia" at bounding box center [152, 88] width 82 height 13
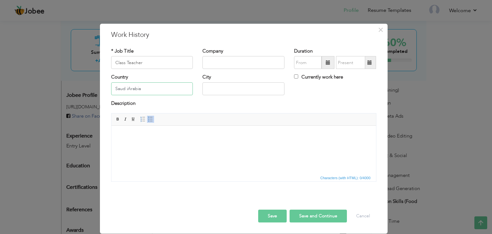
click at [127, 88] on input "Saud iArabia" at bounding box center [152, 88] width 82 height 13
type input "[GEOGRAPHIC_DATA]"
click at [212, 85] on input "text" at bounding box center [243, 88] width 82 height 13
type input "Jeddah"
click at [206, 56] on input "text" at bounding box center [243, 62] width 82 height 13
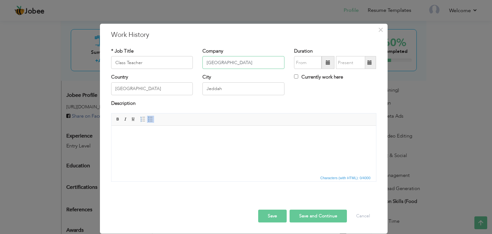
type input "[GEOGRAPHIC_DATA]"
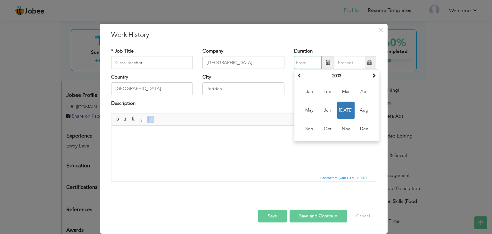
click at [297, 64] on input "text" at bounding box center [308, 62] width 28 height 13
click at [309, 131] on span "Sep" at bounding box center [309, 128] width 17 height 17
click at [311, 63] on input "09/2003" at bounding box center [308, 62] width 28 height 13
type input "09/2000"
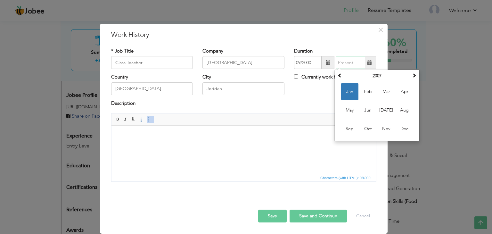
click at [342, 63] on input "text" at bounding box center [350, 62] width 29 height 13
click at [347, 90] on span "Jan" at bounding box center [349, 91] width 17 height 17
click at [354, 60] on input "01/2007" at bounding box center [350, 62] width 29 height 13
type input "01/2002"
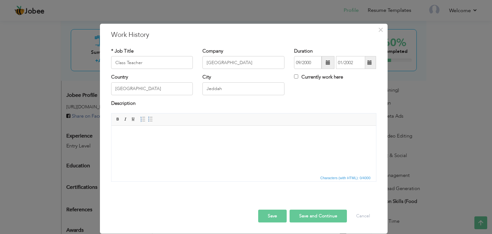
click at [114, 135] on html at bounding box center [243, 136] width 265 height 20
click at [151, 119] on span at bounding box center [150, 119] width 5 height 5
click at [200, 136] on li "Taught English, Maths, Science, and social studies" at bounding box center [243, 135] width 226 height 7
click at [213, 135] on li "Taught English, Maths, Science, and S ocial studies" at bounding box center [243, 135] width 226 height 7
click at [227, 135] on li "Taught English, Maths, Science, and S ocial S tudies" at bounding box center [243, 135] width 226 height 7
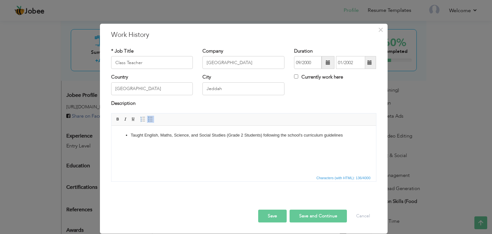
click at [326, 145] on html "Taught English, Maths, Science, and S ocial S tudies (Grade 2 Students) followi…" at bounding box center [243, 136] width 265 height 20
click at [174, 144] on li "Prepared lesson plans," at bounding box center [243, 142] width 226 height 7
